Goal: Task Accomplishment & Management: Manage account settings

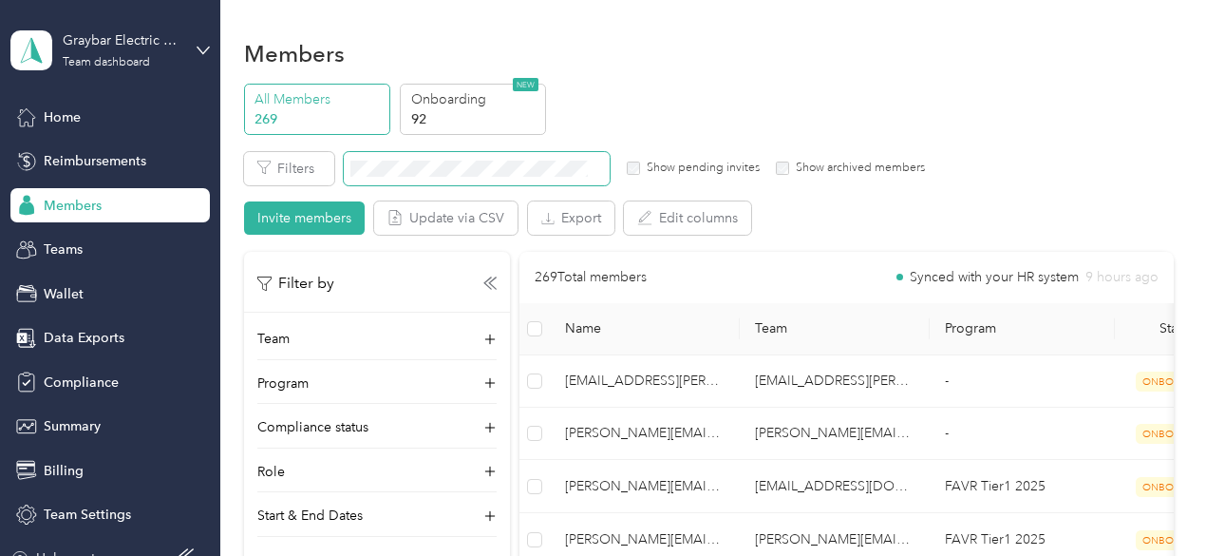
click at [511, 155] on span at bounding box center [477, 168] width 266 height 33
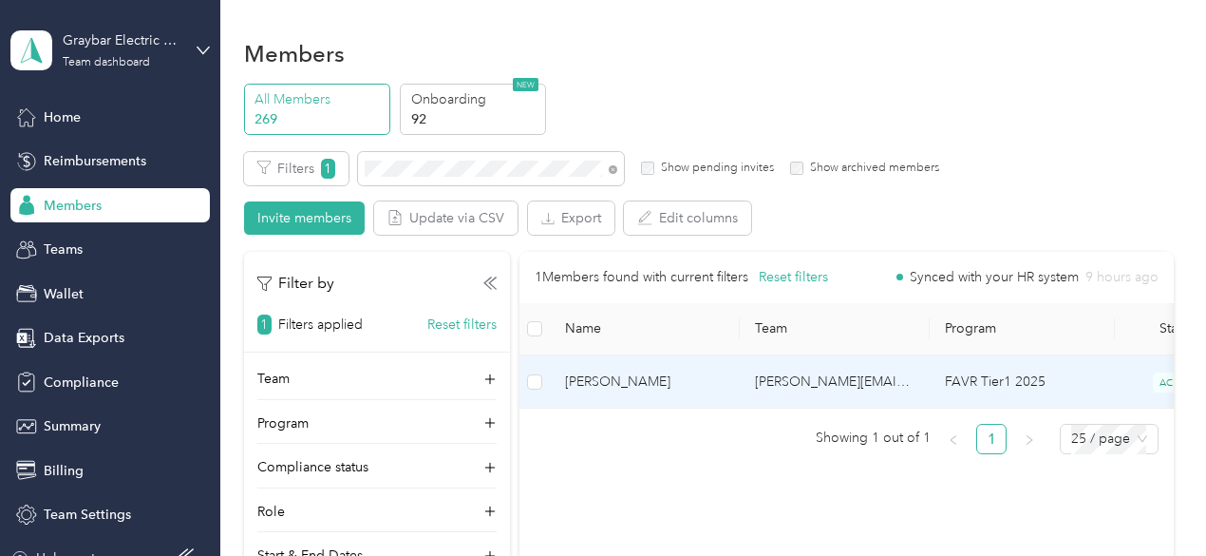
click at [709, 382] on span "[PERSON_NAME]" at bounding box center [645, 381] width 160 height 21
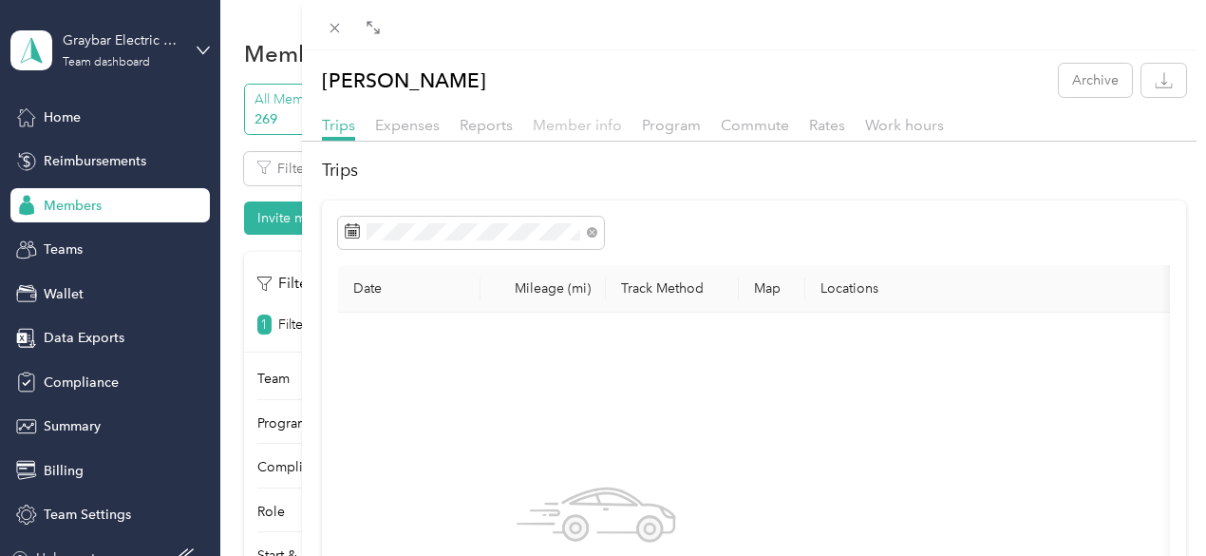
click at [622, 123] on span "Member info" at bounding box center [577, 125] width 89 height 18
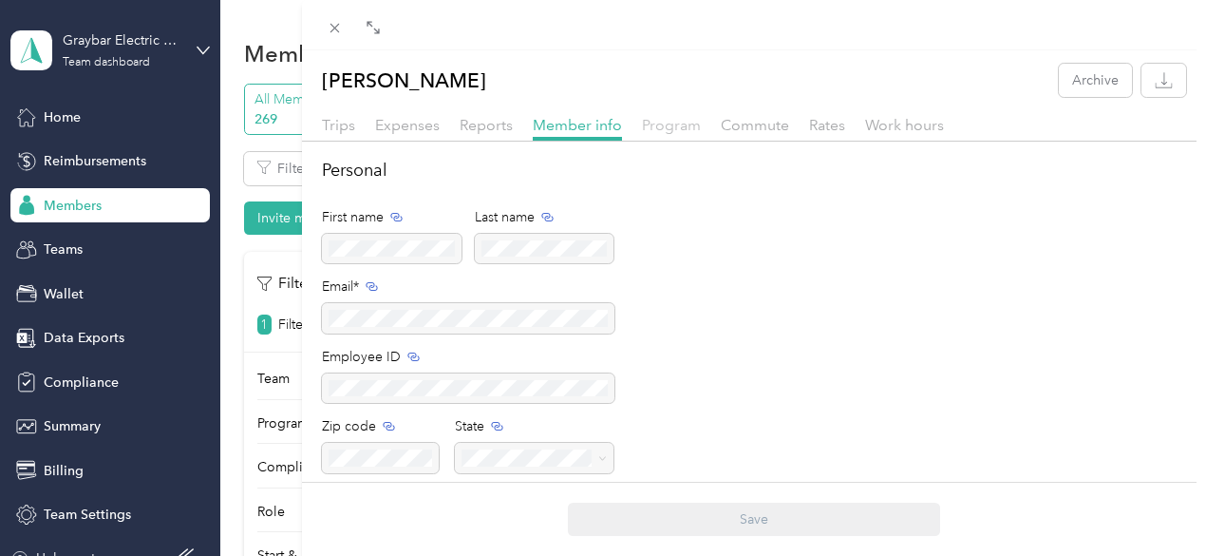
click at [701, 124] on span "Program" at bounding box center [671, 125] width 59 height 18
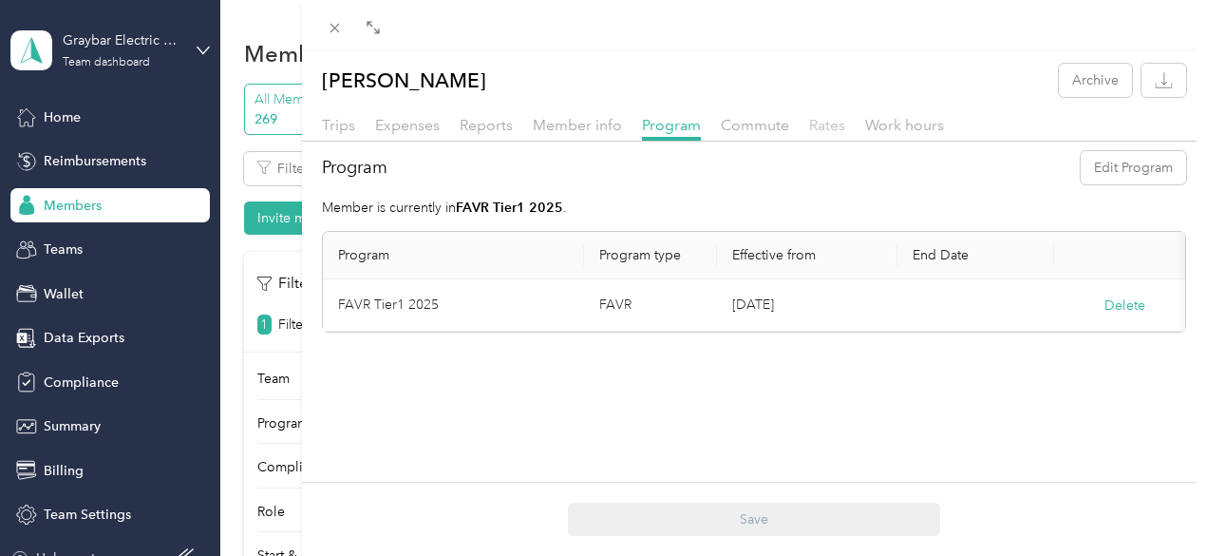
click at [845, 121] on span "Rates" at bounding box center [827, 125] width 36 height 18
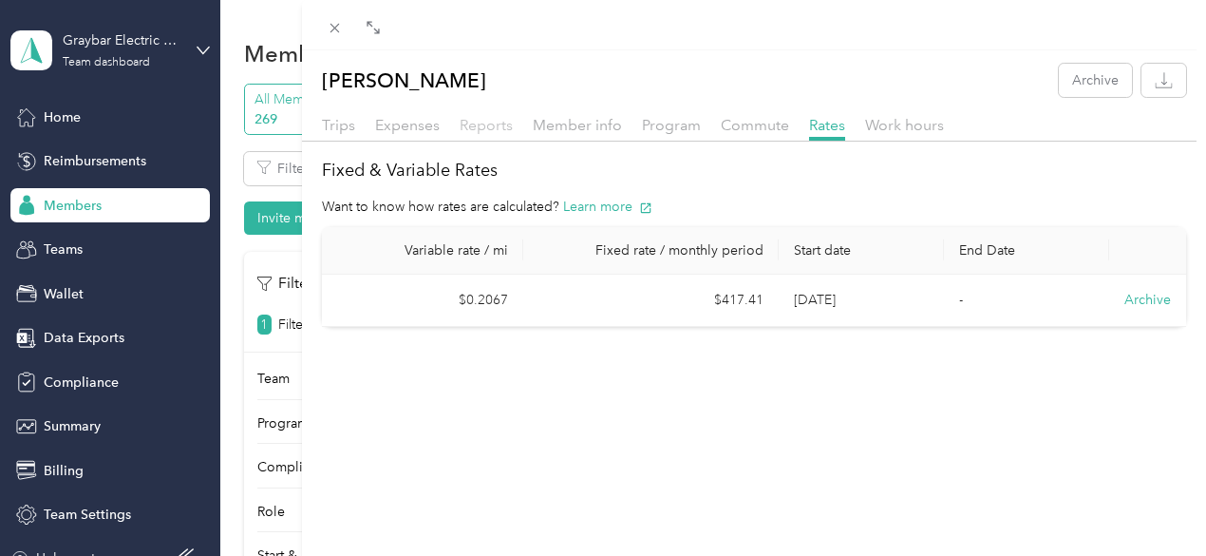
click at [513, 129] on span "Reports" at bounding box center [486, 125] width 53 height 18
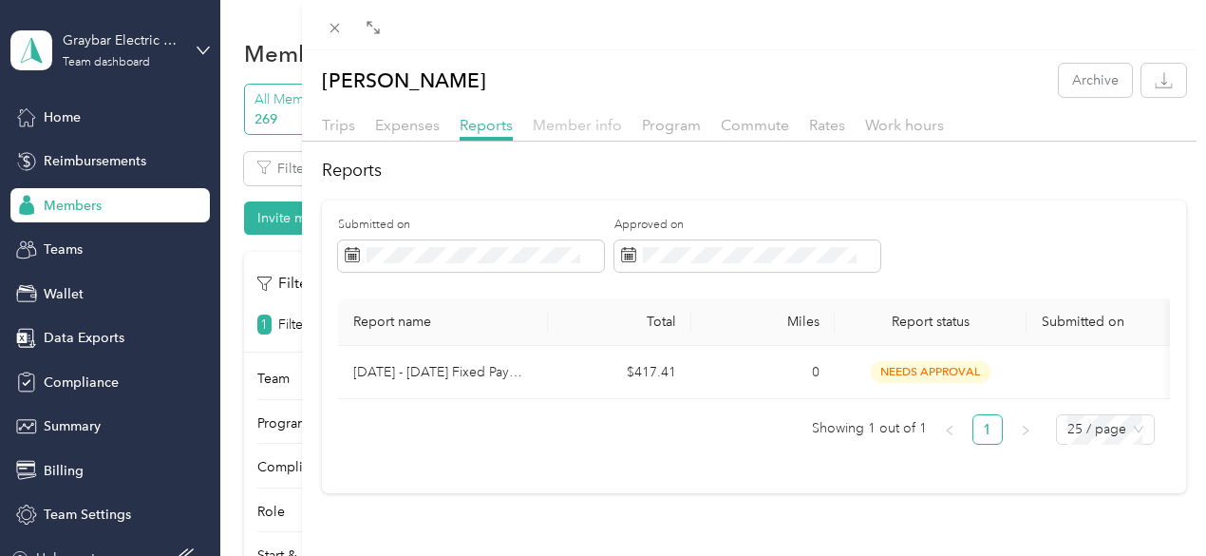
click at [622, 128] on span "Member info" at bounding box center [577, 125] width 89 height 18
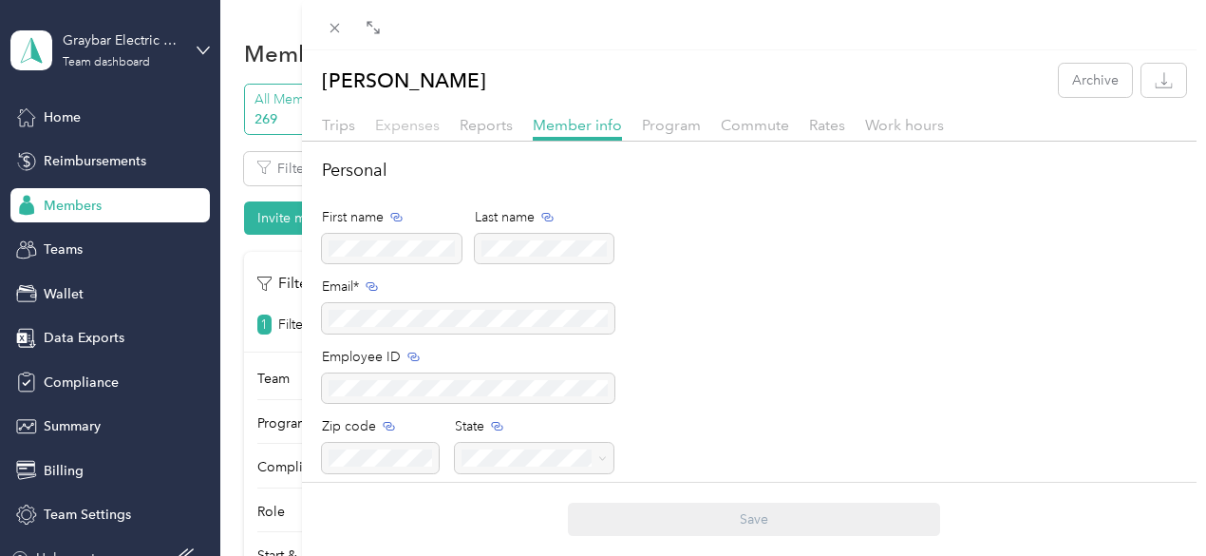
click at [440, 127] on span "Expenses" at bounding box center [407, 125] width 65 height 18
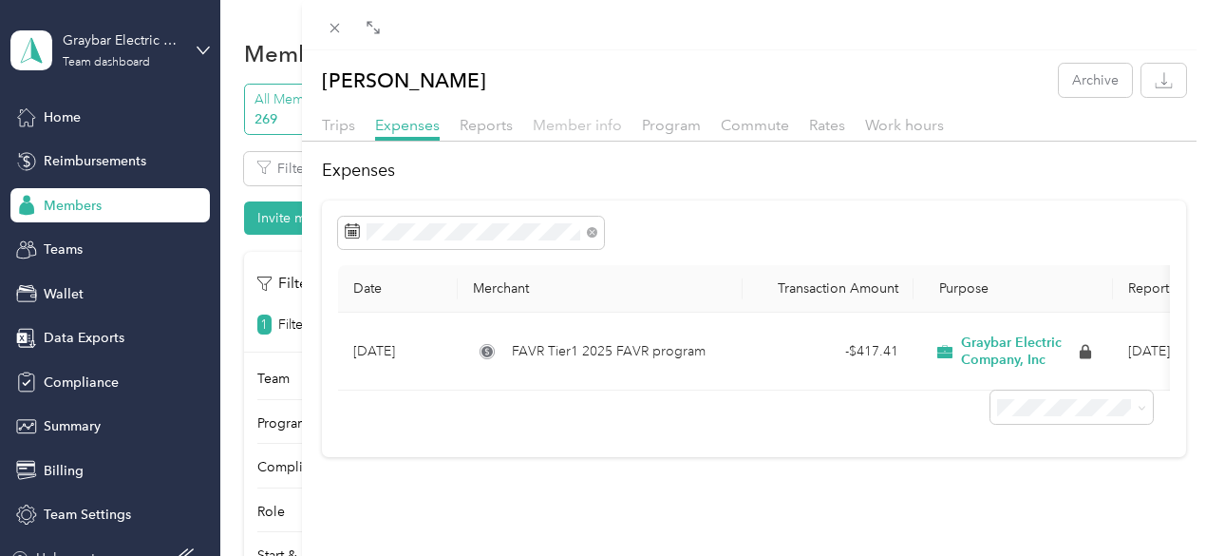
click at [622, 117] on span "Member info" at bounding box center [577, 125] width 89 height 18
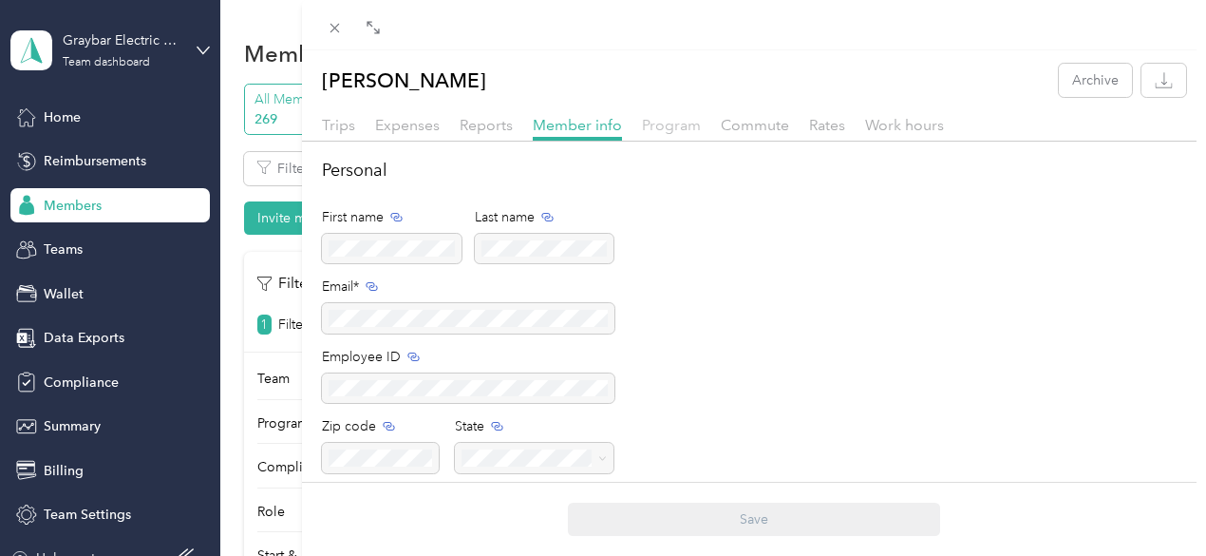
click at [701, 117] on span "Program" at bounding box center [671, 125] width 59 height 18
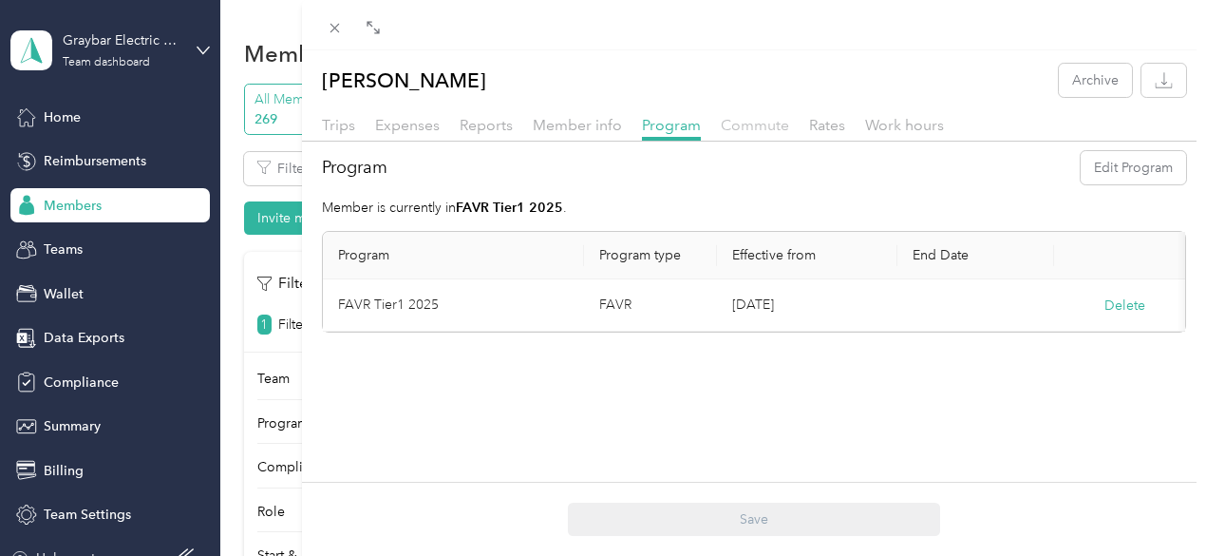
click at [789, 123] on span "Commute" at bounding box center [755, 125] width 68 height 18
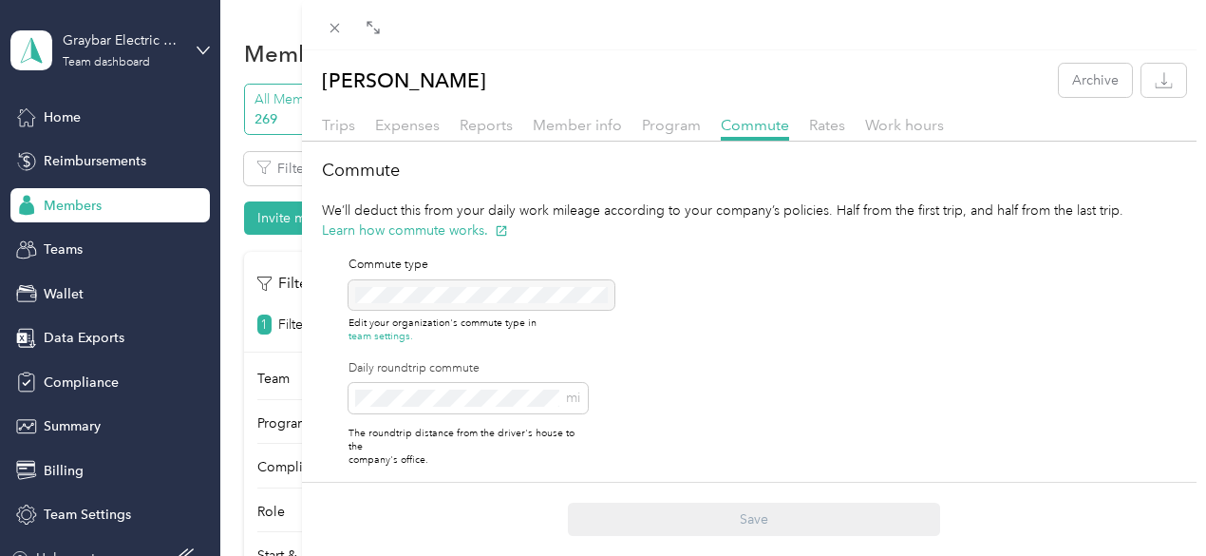
scroll to position [0, 49]
click at [845, 134] on div "Rates" at bounding box center [827, 126] width 36 height 24
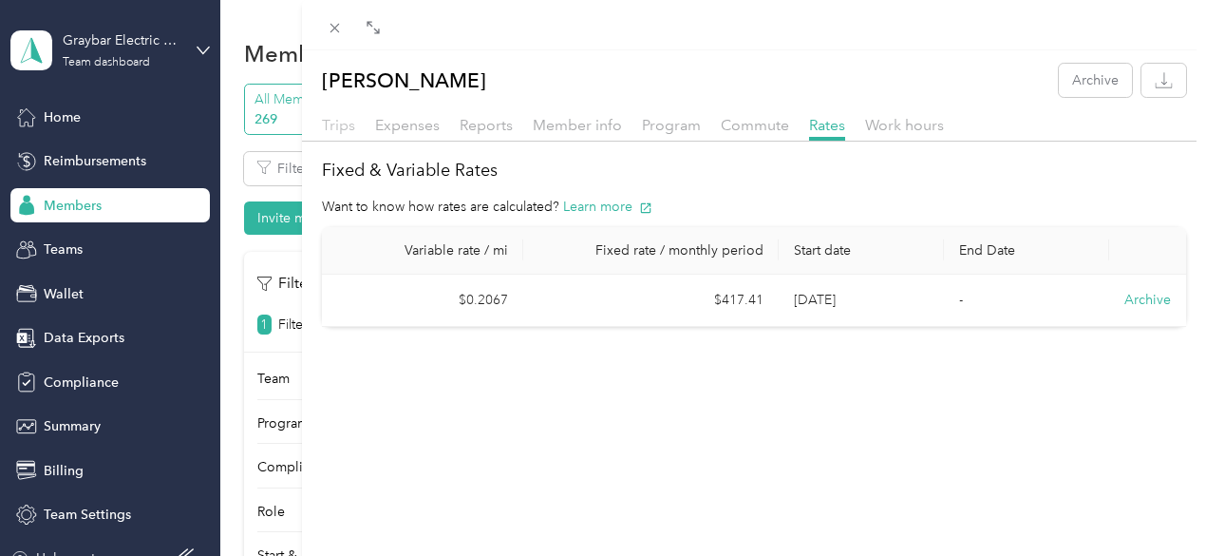
click at [355, 130] on span "Trips" at bounding box center [338, 125] width 33 height 18
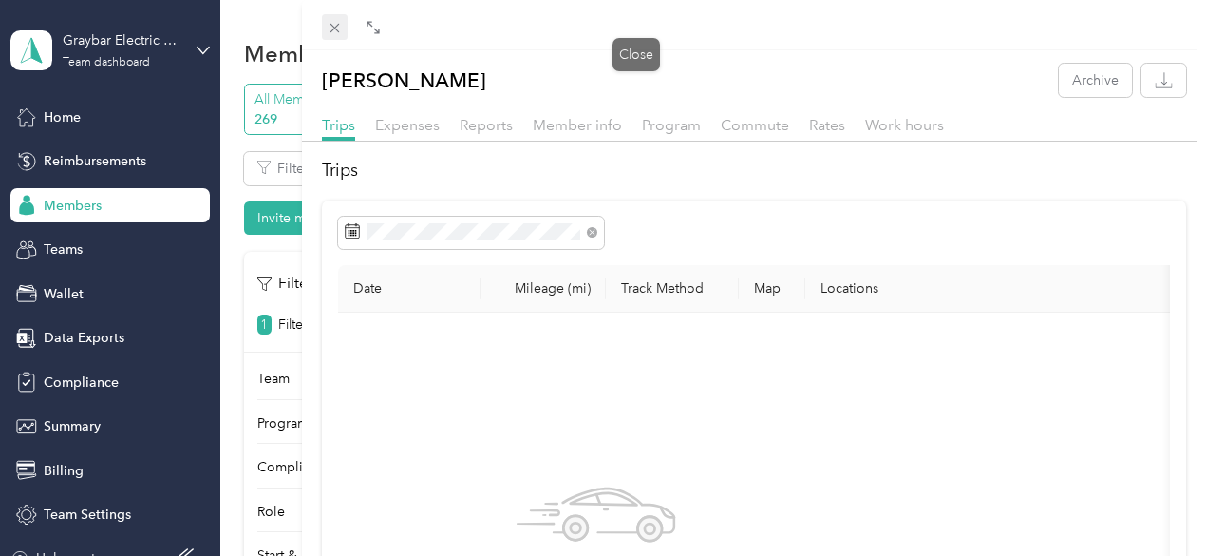
click at [349, 18] on span at bounding box center [335, 27] width 27 height 27
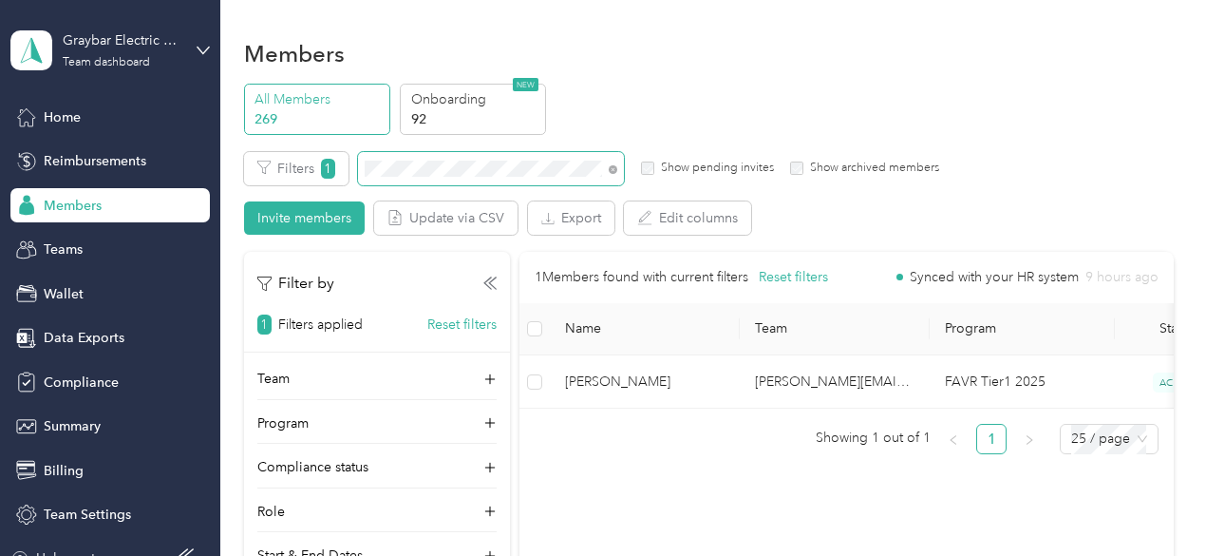
click at [613, 174] on span at bounding box center [613, 169] width 9 height 16
click at [614, 168] on icon at bounding box center [614, 169] width 4 height 4
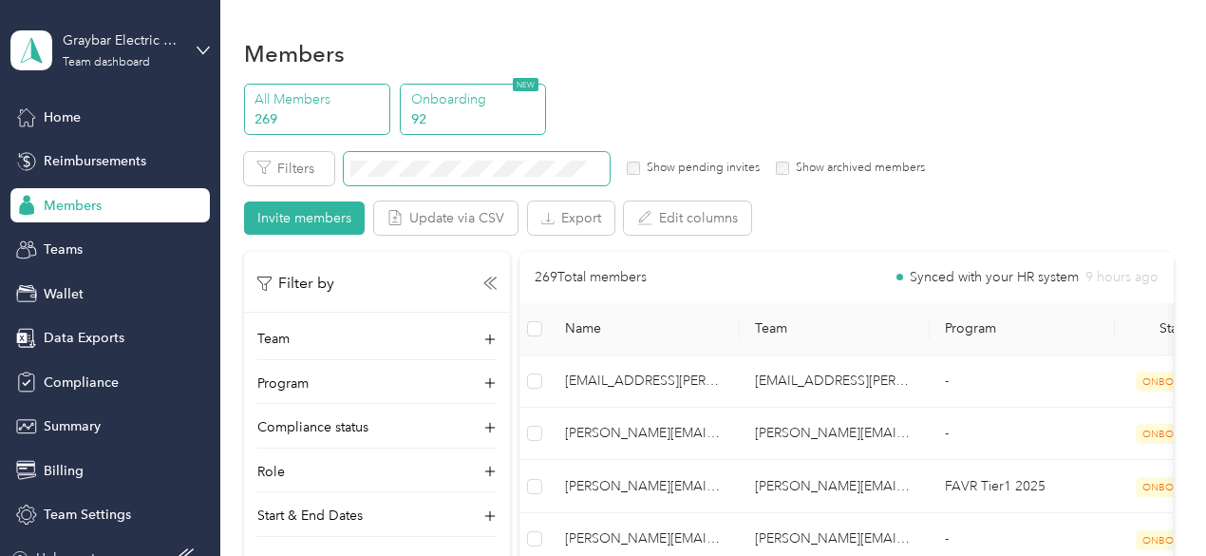
click at [484, 123] on p "92" at bounding box center [475, 119] width 129 height 20
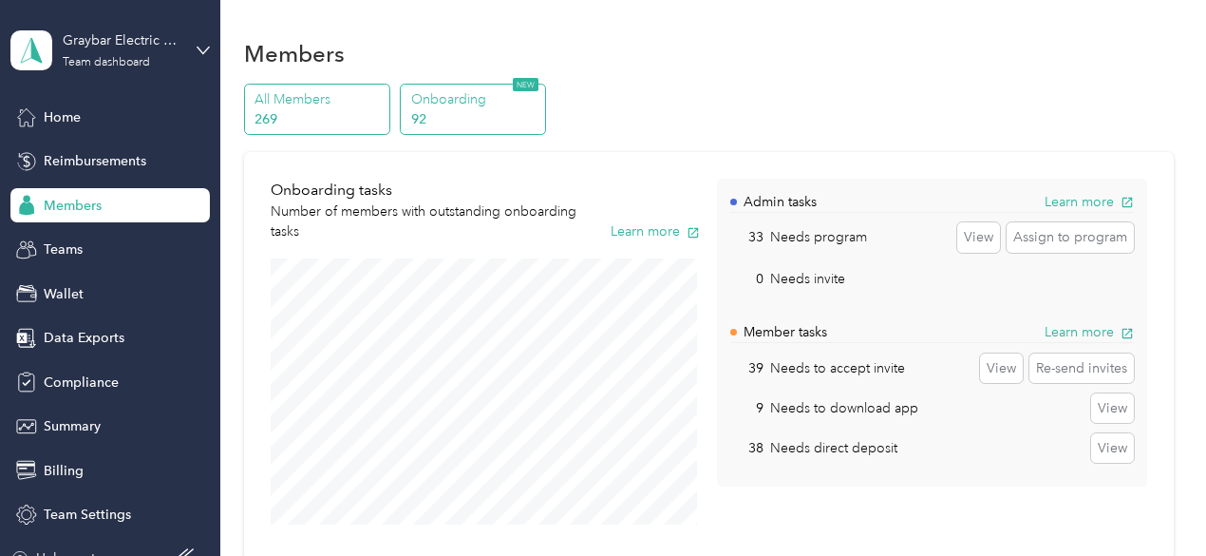
click at [307, 109] on p "269" at bounding box center [319, 119] width 129 height 20
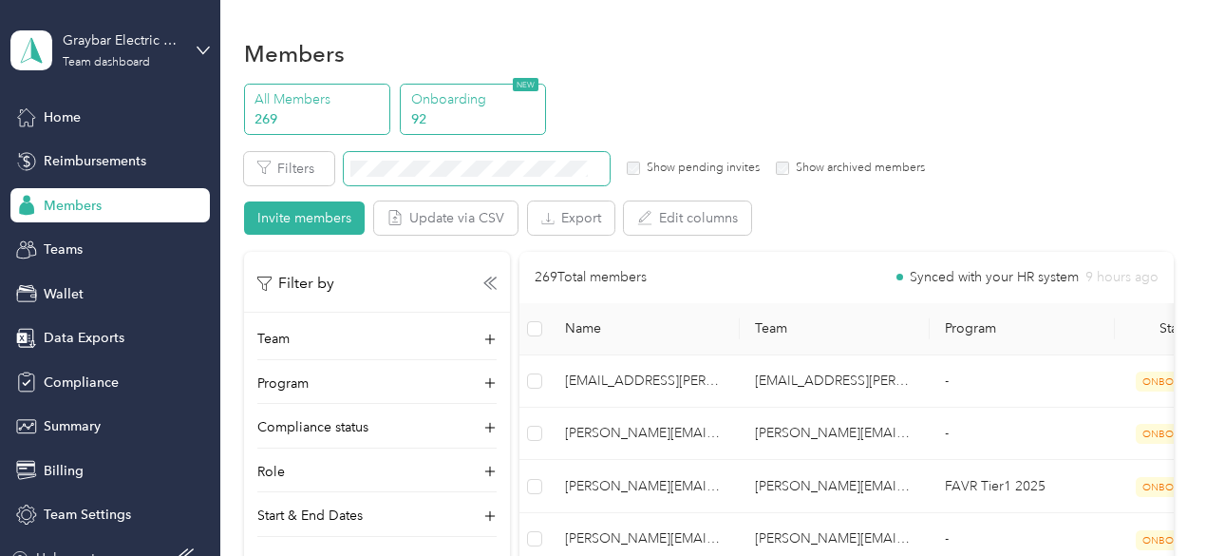
click at [458, 94] on p "Onboarding" at bounding box center [475, 99] width 129 height 20
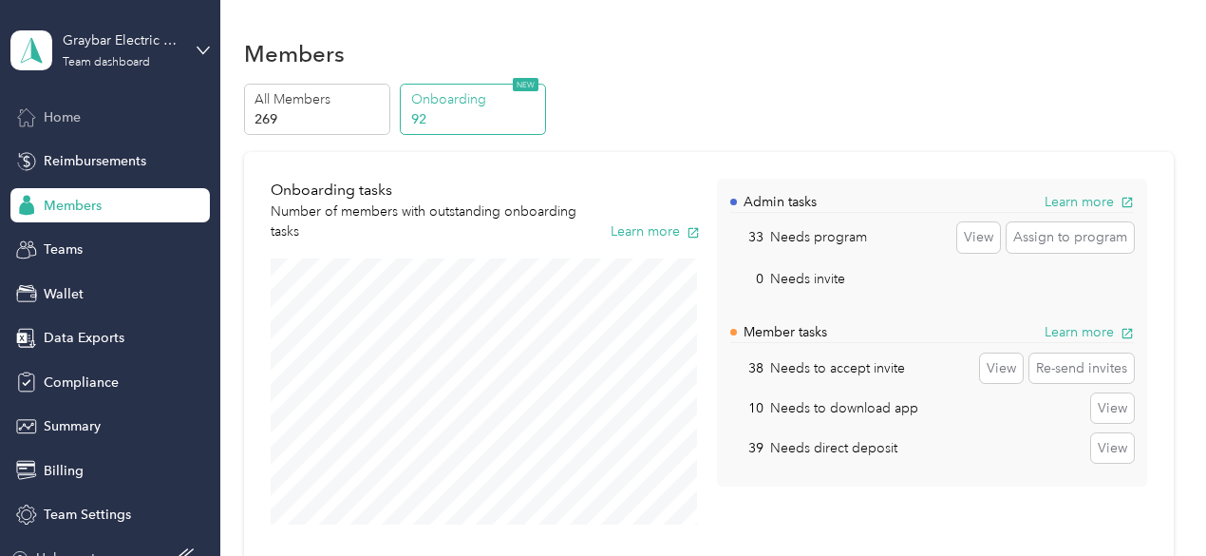
click at [60, 124] on span "Home" at bounding box center [62, 117] width 37 height 20
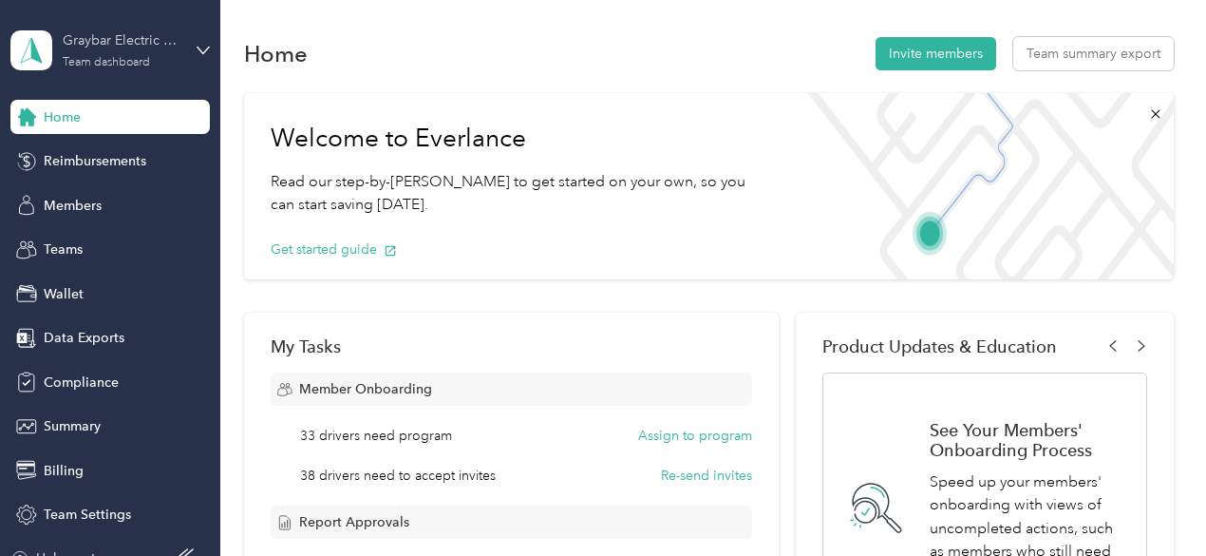
click at [122, 49] on div "Graybar Electric Company, Inc" at bounding box center [122, 40] width 119 height 20
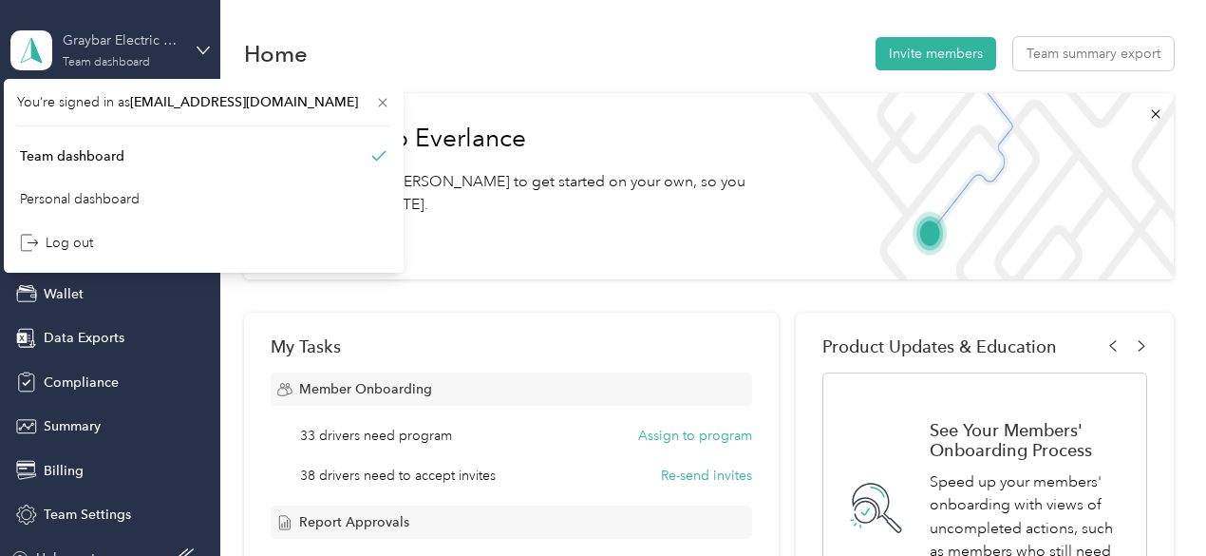
click at [122, 49] on div "Graybar Electric Company, Inc" at bounding box center [122, 40] width 119 height 20
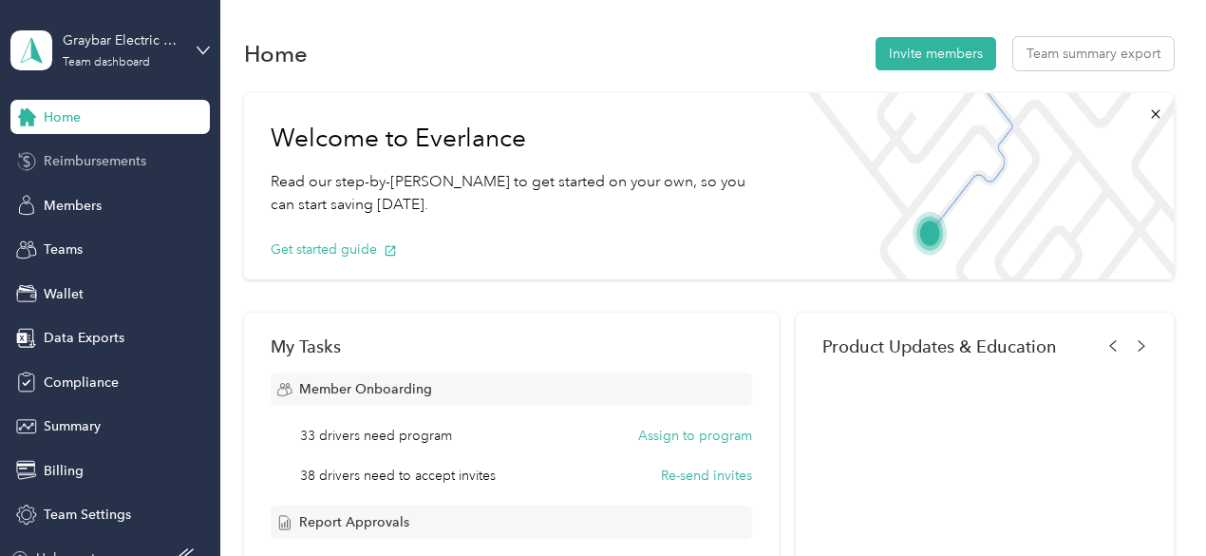
click at [112, 161] on span "Reimbursements" at bounding box center [95, 161] width 103 height 20
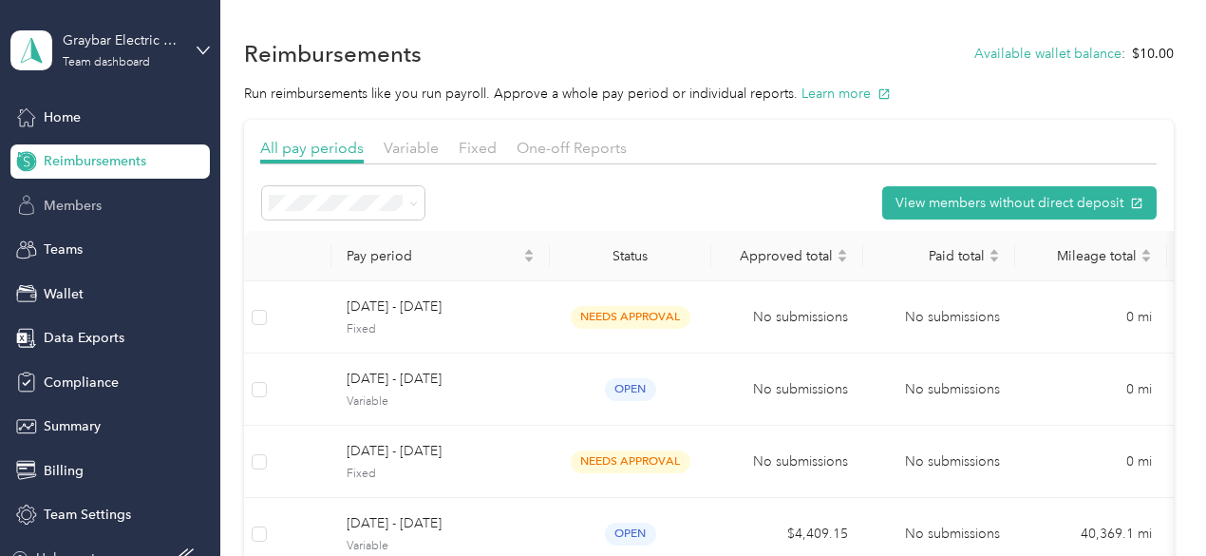
click at [99, 208] on div "Members" at bounding box center [109, 205] width 199 height 34
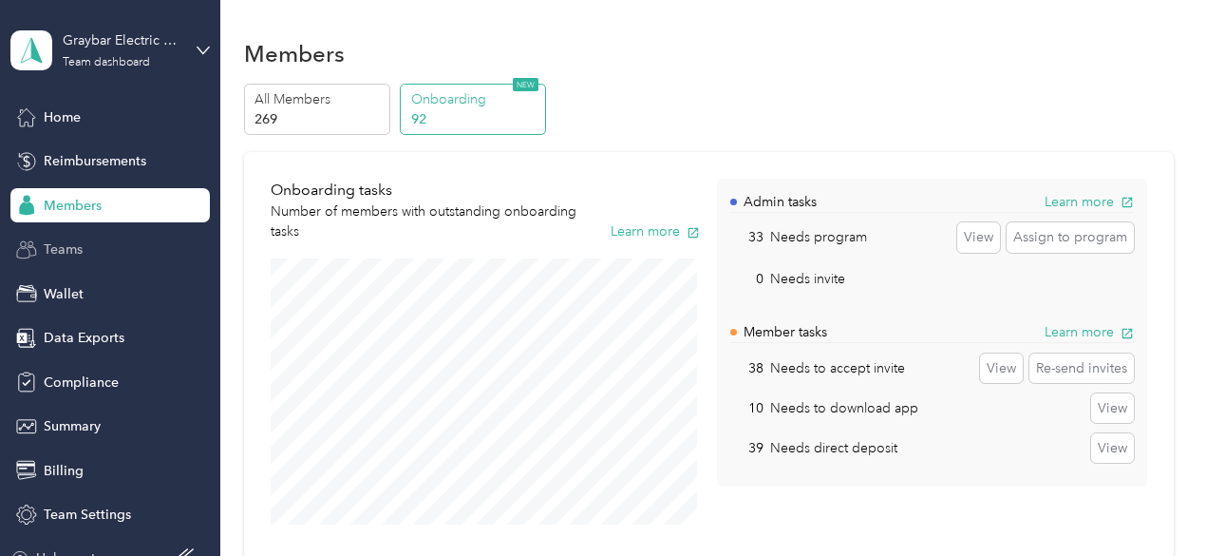
click at [85, 257] on div "Teams" at bounding box center [109, 250] width 199 height 34
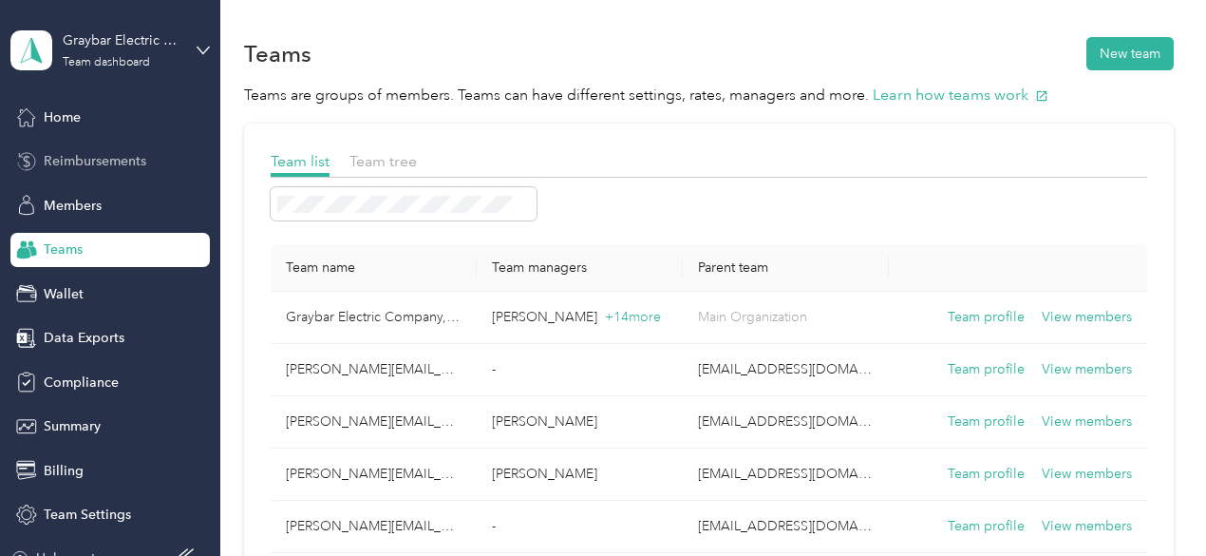
click at [85, 149] on div "Reimbursements" at bounding box center [109, 161] width 199 height 34
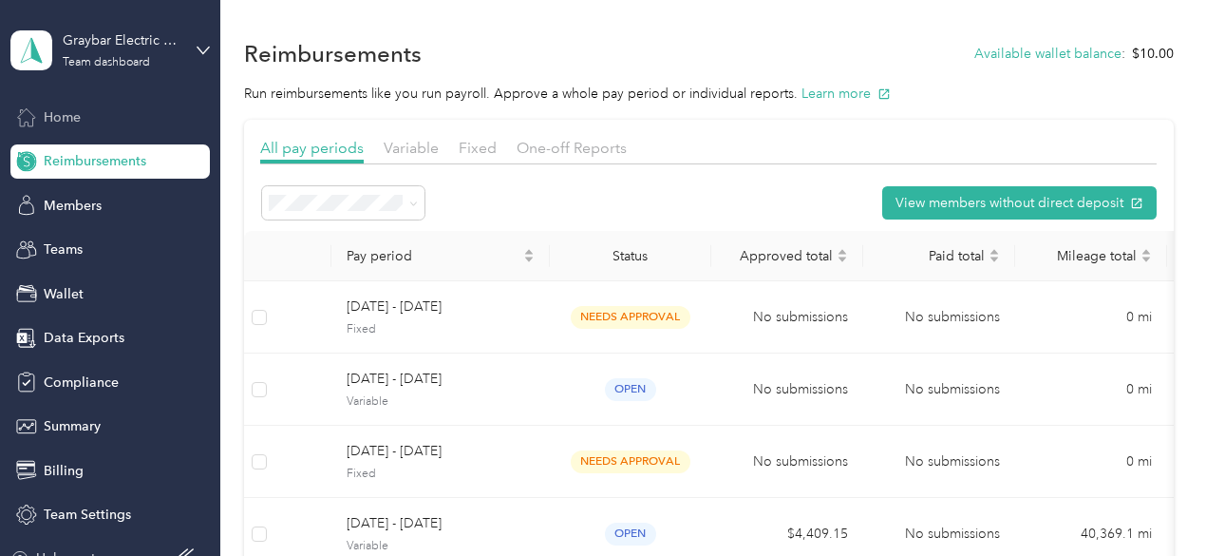
click at [63, 104] on div "Home" at bounding box center [109, 117] width 199 height 34
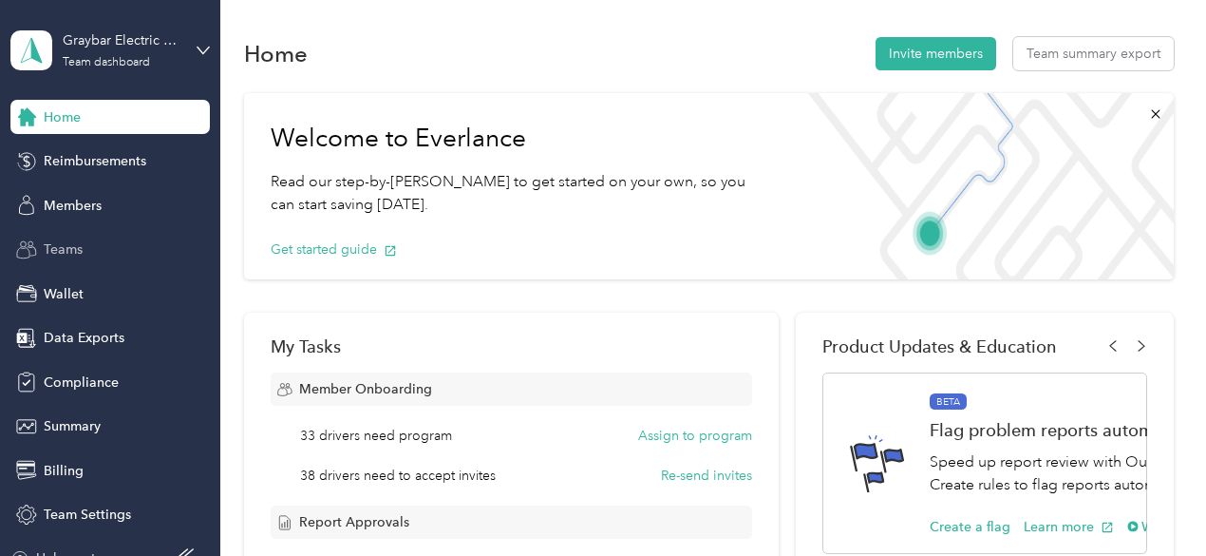
click at [51, 243] on span "Teams" at bounding box center [63, 249] width 39 height 20
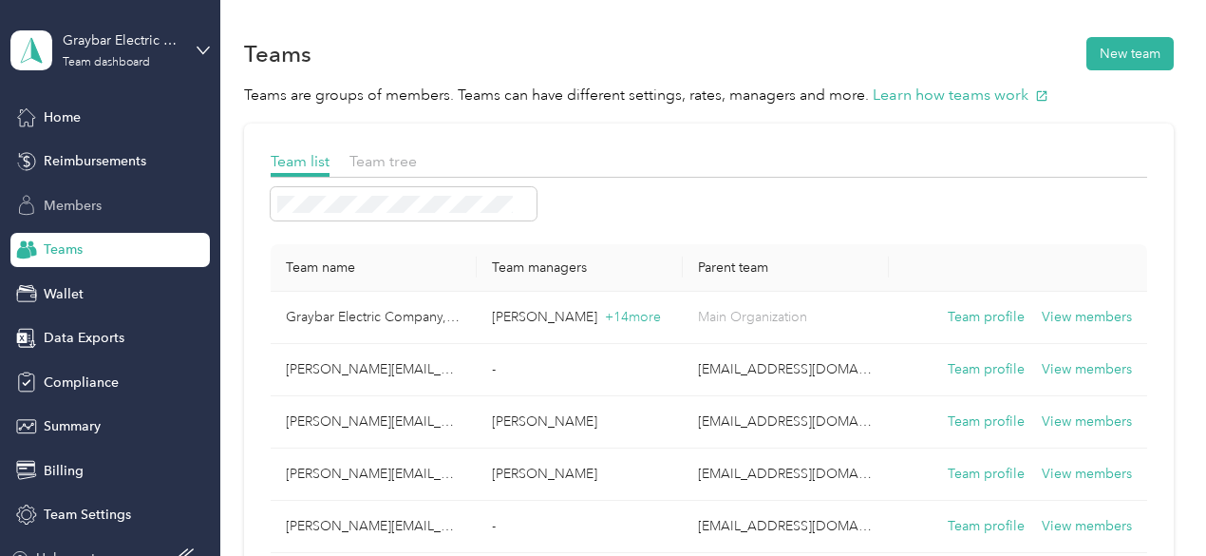
click at [92, 211] on span "Members" at bounding box center [73, 206] width 58 height 20
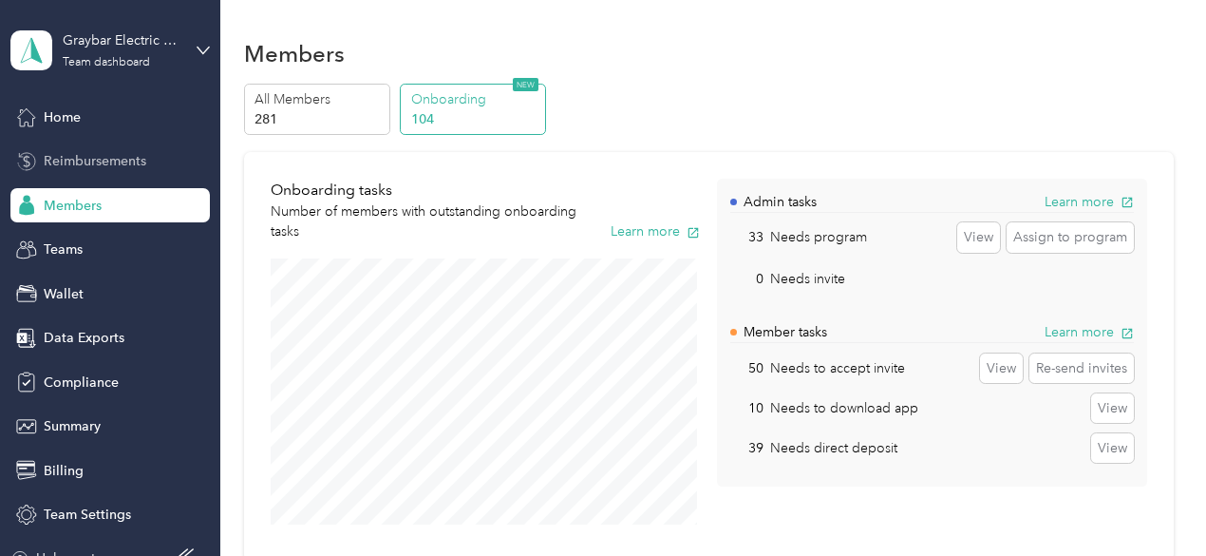
click at [115, 164] on span "Reimbursements" at bounding box center [95, 161] width 103 height 20
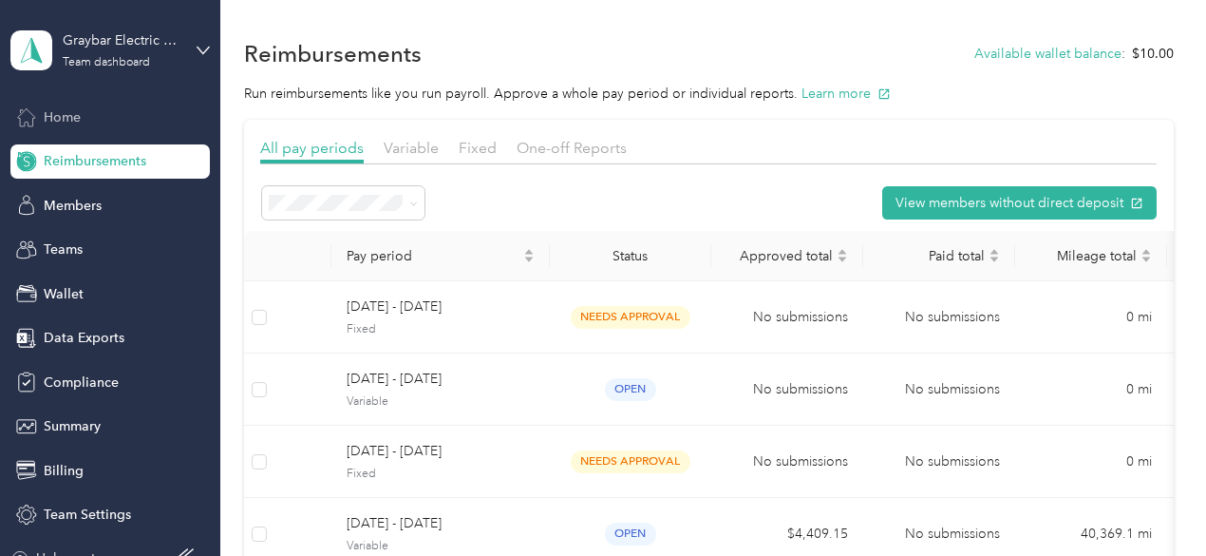
click at [65, 119] on span "Home" at bounding box center [62, 117] width 37 height 20
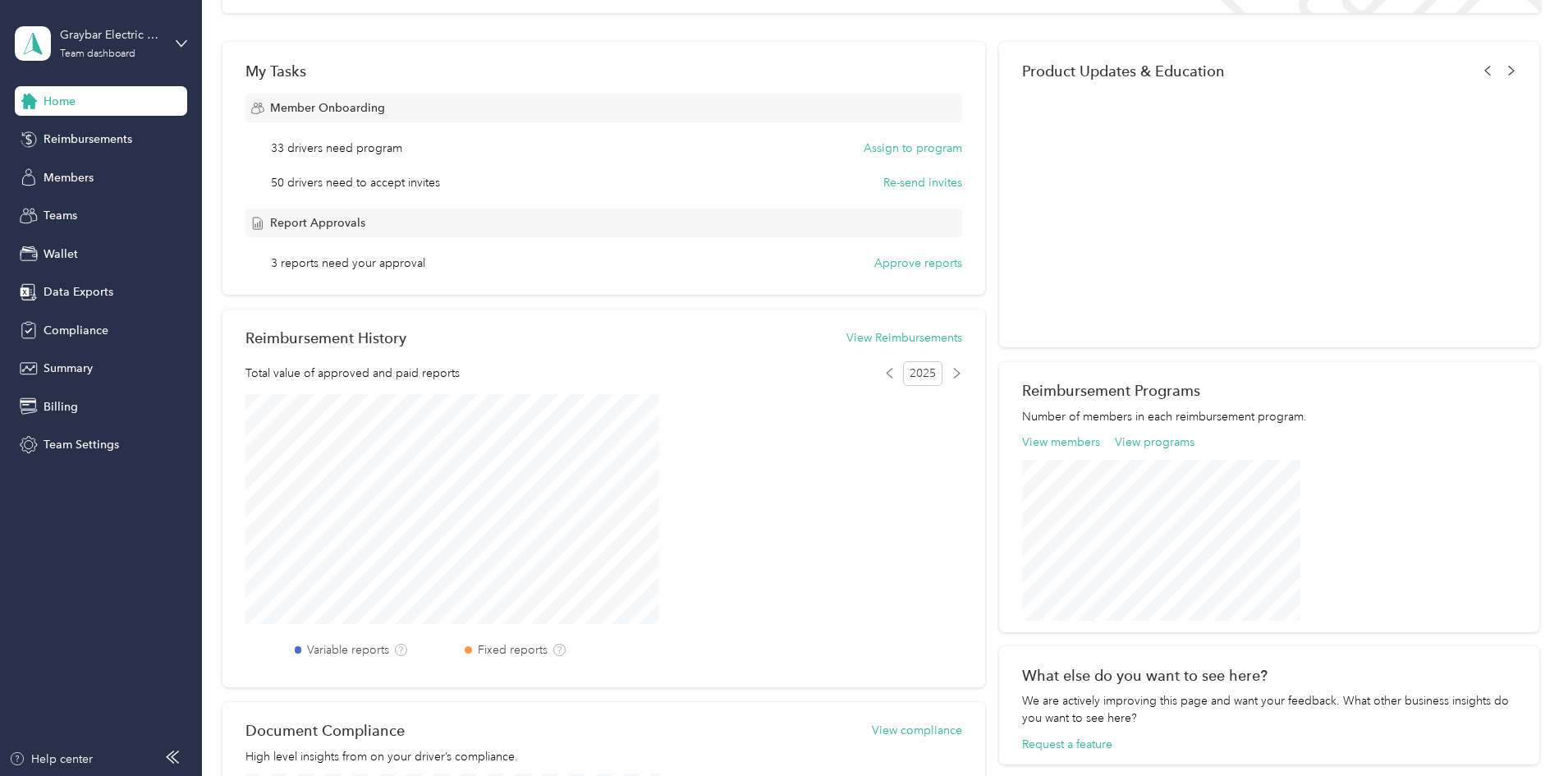
scroll to position [207, 0]
